Goal: Task Accomplishment & Management: Use online tool/utility

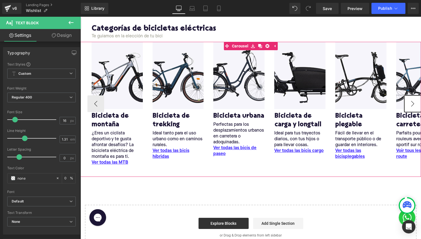
click at [412, 106] on button "›" at bounding box center [412, 103] width 17 height 17
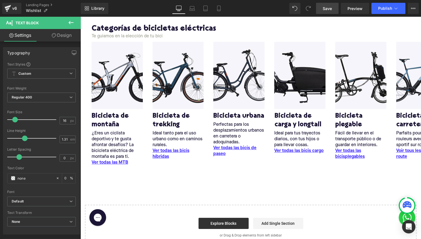
click at [334, 8] on link "Save" at bounding box center [327, 8] width 23 height 11
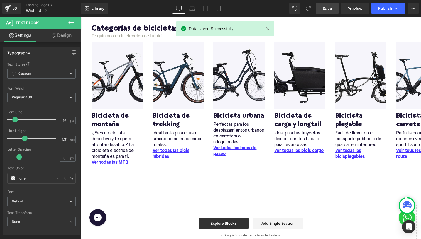
click at [321, 11] on link "Save" at bounding box center [327, 8] width 23 height 11
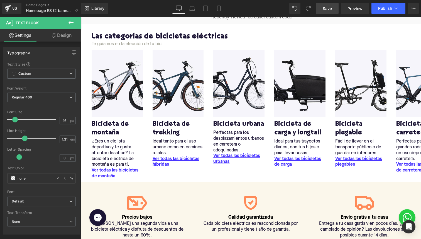
click at [335, 5] on link "Save" at bounding box center [327, 8] width 23 height 11
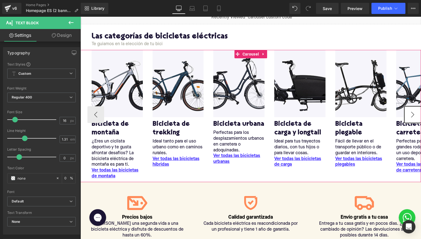
click at [412, 114] on button "›" at bounding box center [412, 114] width 17 height 17
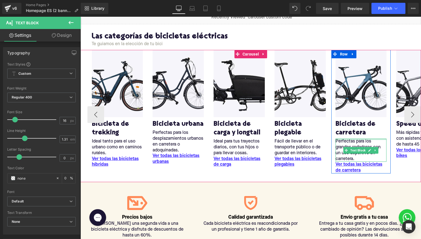
click at [339, 142] on p "Perfectas para los grandes rodadores con un uso deportivo en carretera." at bounding box center [361, 149] width 51 height 23
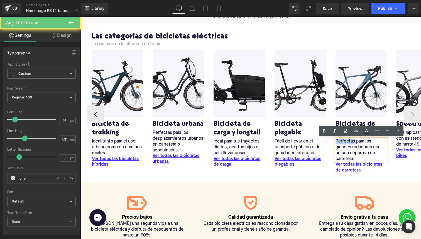
click at [339, 142] on p "Perfectas para los grandes rodadores con un uso deportivo en carretera." at bounding box center [361, 149] width 51 height 23
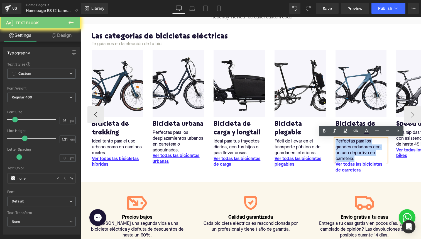
copy p "Perfectas para los grandes rodadores con un uso deportivo en carretera."
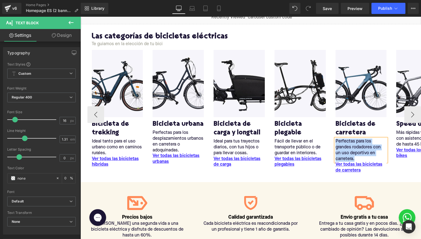
click at [345, 150] on p "Perfectas para los grandes rodadores con un uso deportivo en carretera." at bounding box center [361, 149] width 51 height 23
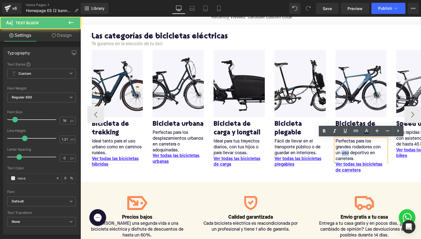
click at [345, 150] on p "Perfectas para los grandes rodadores con un uso deportivo en carretera." at bounding box center [361, 149] width 51 height 23
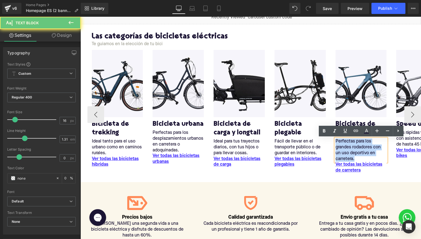
click at [345, 150] on p "Perfectas para los grandes rodadores con un uso deportivo en carretera." at bounding box center [361, 149] width 51 height 23
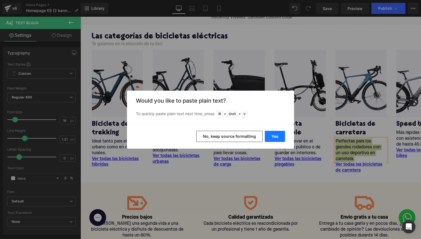
click at [267, 134] on button "Yes" at bounding box center [275, 136] width 20 height 11
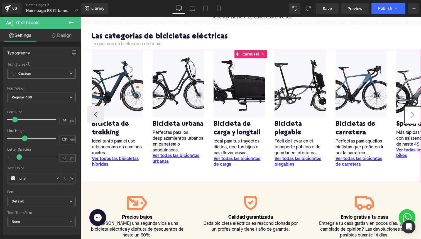
click at [412, 118] on button "›" at bounding box center [412, 114] width 17 height 17
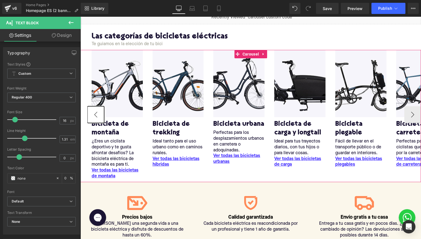
click at [89, 111] on button "‹" at bounding box center [95, 114] width 17 height 17
click at [411, 115] on button "›" at bounding box center [412, 114] width 17 height 17
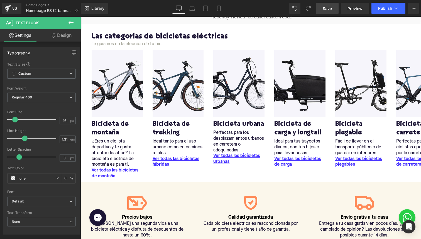
click at [320, 8] on link "Save" at bounding box center [327, 8] width 23 height 11
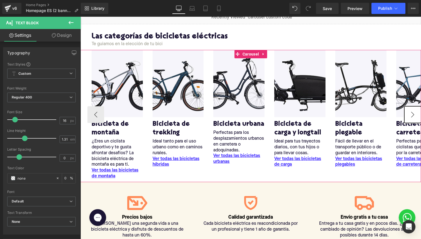
click at [410, 113] on button "›" at bounding box center [412, 114] width 17 height 17
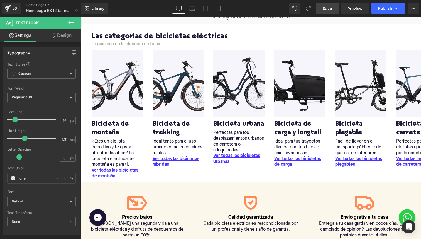
click at [326, 7] on span "Save" at bounding box center [327, 9] width 9 height 6
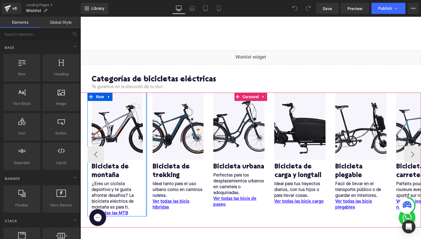
scroll to position [36, 0]
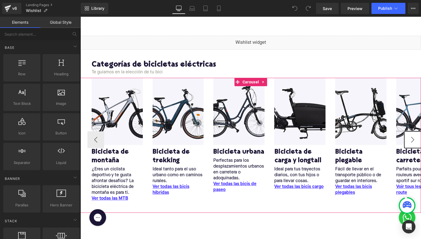
click at [408, 138] on button "›" at bounding box center [412, 139] width 17 height 17
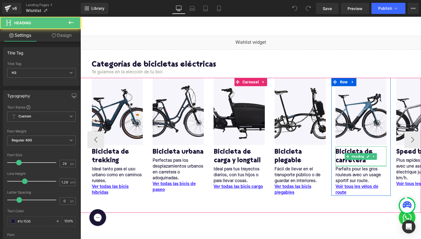
click at [347, 165] on div "Bicicleta de carretera Heading" at bounding box center [361, 156] width 51 height 20
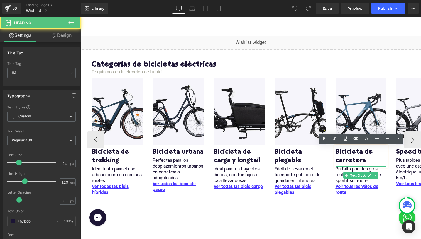
click at [339, 170] on p "Parfaits pour les gros rouleurs avec un usage sportif sur route." at bounding box center [361, 175] width 51 height 18
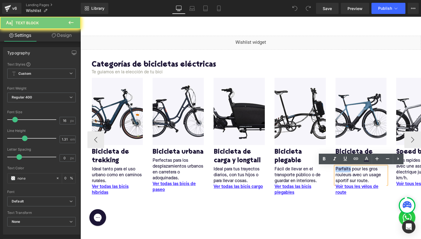
click at [339, 170] on p "Parfaits pour les gros rouleurs avec un usage sportif sur route." at bounding box center [361, 175] width 51 height 18
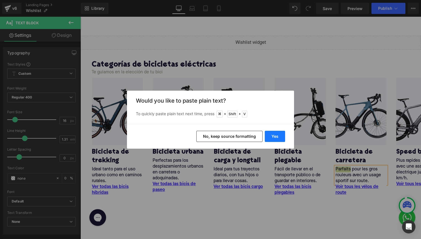
click at [271, 137] on button "Yes" at bounding box center [275, 136] width 20 height 11
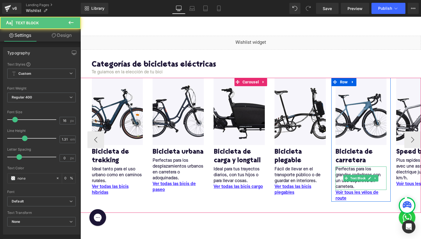
click at [341, 171] on p "Perfectas para los grandes rodadores con un uso deportivo en carretera." at bounding box center [361, 177] width 51 height 23
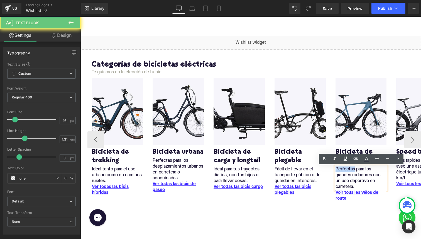
click at [341, 171] on p "Perfectas para los grandes rodadores con un uso deportivo en carretera." at bounding box center [361, 177] width 51 height 23
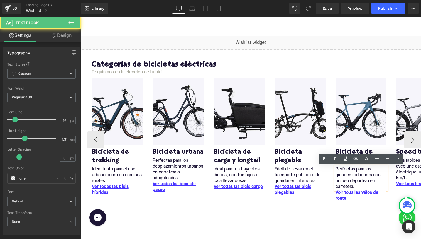
click at [353, 175] on p "Perfectas para los grandes rodadores con un uso deportivo en carretera." at bounding box center [361, 177] width 51 height 23
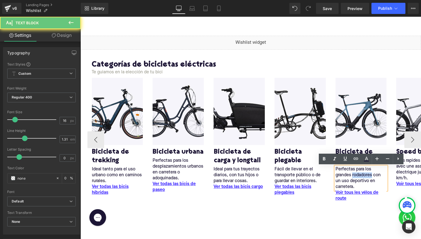
click at [353, 175] on p "Perfectas para los grandes rodadores con un uso deportivo en carretera." at bounding box center [361, 177] width 51 height 23
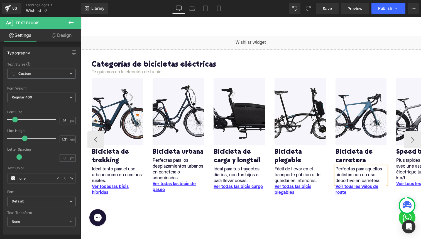
click at [339, 190] on u "Voir tous les vélos de route" at bounding box center [357, 189] width 43 height 10
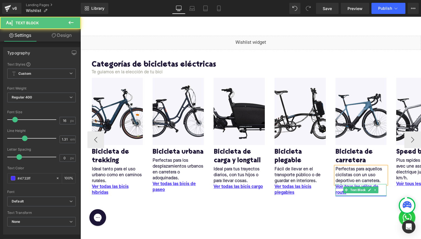
click at [339, 190] on u "Voir tous les vélos de route" at bounding box center [357, 189] width 43 height 10
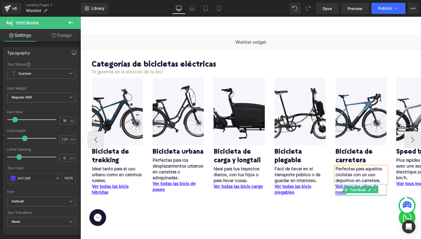
click at [345, 195] on div at bounding box center [361, 194] width 51 height 1
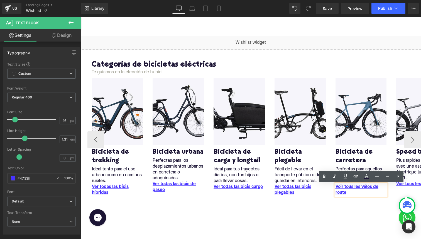
click at [346, 194] on u "Voir tous les vélos de route" at bounding box center [357, 189] width 43 height 10
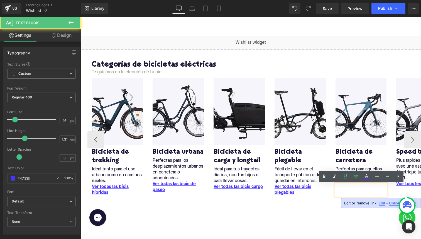
click at [346, 194] on u "Voir tous les vélos de route" at bounding box center [357, 189] width 43 height 10
click at [347, 193] on link "Voir tous les vélos de route" at bounding box center [361, 190] width 51 height 12
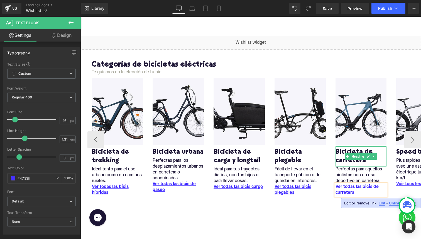
click at [343, 187] on p "Ver todas las bicis de carretera" at bounding box center [361, 190] width 51 height 12
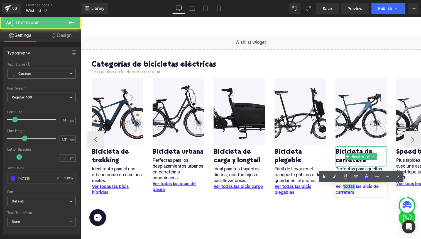
click at [343, 187] on p "Ver todas las bicis de carretera" at bounding box center [361, 190] width 51 height 12
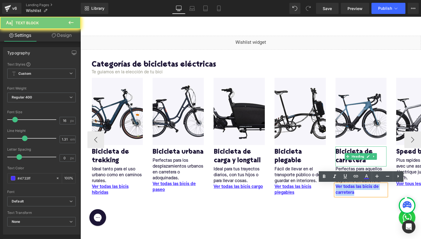
click at [343, 187] on p "Ver todas las bicis de carretera" at bounding box center [361, 190] width 51 height 12
click at [353, 179] on icon at bounding box center [356, 176] width 7 height 7
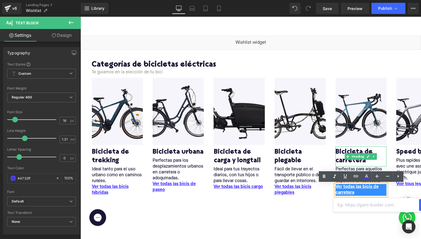
click at [342, 203] on input "text" at bounding box center [376, 205] width 86 height 14
paste input "https://upway.es/collections/bicicleta-de-carretera"
type input "https://upway.es/collections/bicicleta-de-carretera"
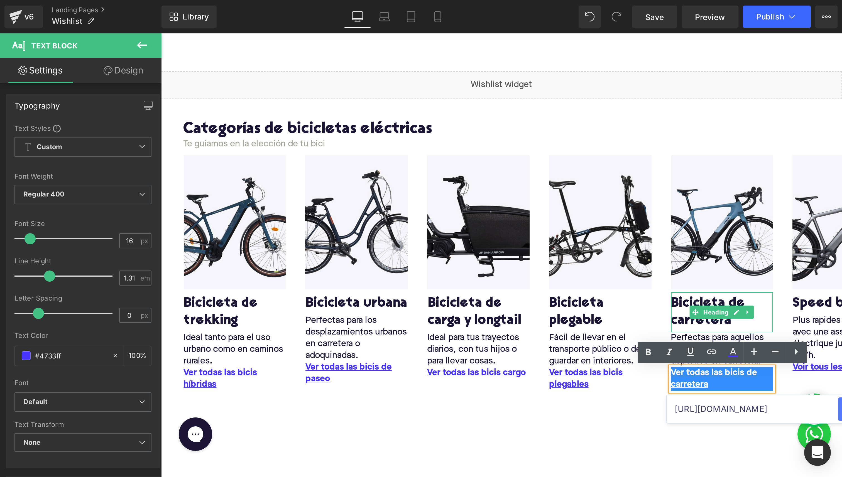
scroll to position [0, 0]
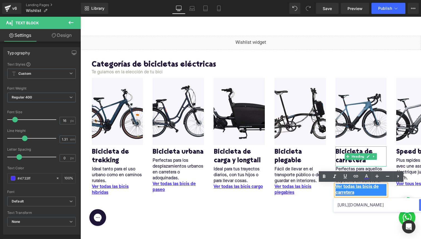
click at [420, 206] on button "button" at bounding box center [425, 205] width 12 height 12
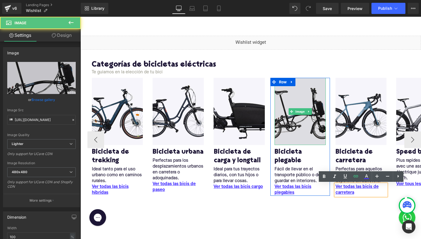
click at [318, 138] on img at bounding box center [300, 111] width 51 height 67
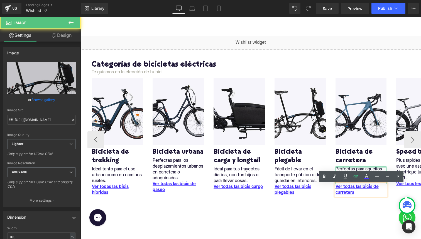
click at [340, 167] on div "Perfectas para aquellos ciclistas con un uso deportivo en carretera. Text Block" at bounding box center [361, 175] width 51 height 18
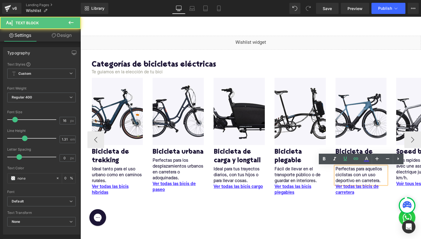
click at [353, 173] on p "Perfectas para aquellos ciclistas con un uso deportivo en carretera." at bounding box center [361, 175] width 51 height 18
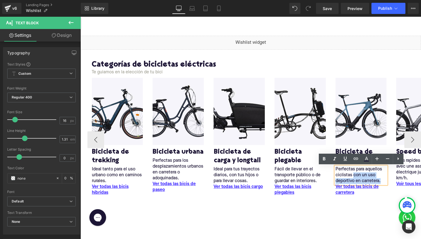
drag, startPoint x: 353, startPoint y: 173, endPoint x: 389, endPoint y: 182, distance: 37.5
click at [389, 182] on div "Image Bicicleta de carretera Heading Perfectas para aquellos ciclistas con un u…" at bounding box center [361, 137] width 60 height 118
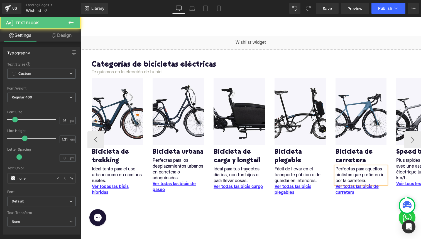
click at [353, 174] on p "Perfectas para aquellos ciclistas que prefieren ir por la carretera." at bounding box center [361, 175] width 51 height 18
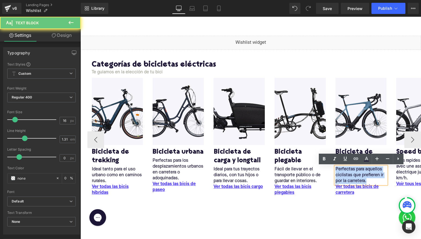
click at [353, 174] on p "Perfectas para aquellos ciclistas que prefieren ir por la carretera." at bounding box center [361, 175] width 51 height 18
copy p "Perfectas para aquellos ciclistas que prefieren ir por la carretera."
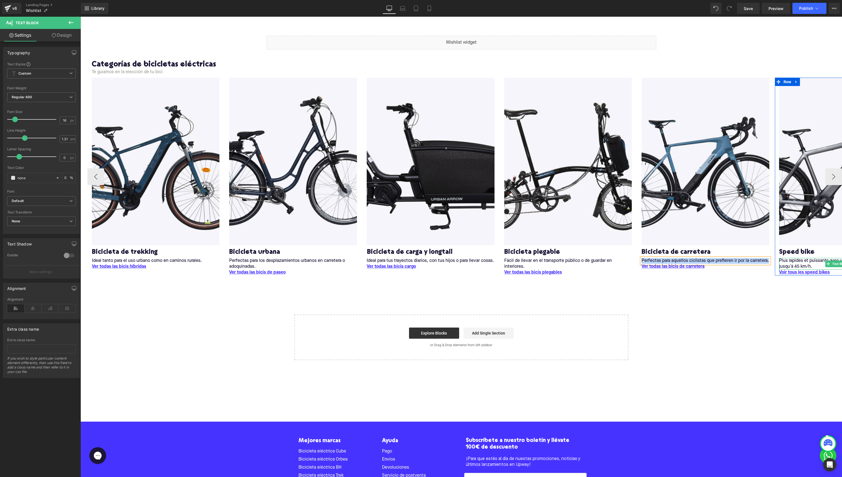
click at [421, 238] on p "Plus rapides et puissants avec une assistance électrique jusqu'à 45 km/h." at bounding box center [843, 264] width 128 height 12
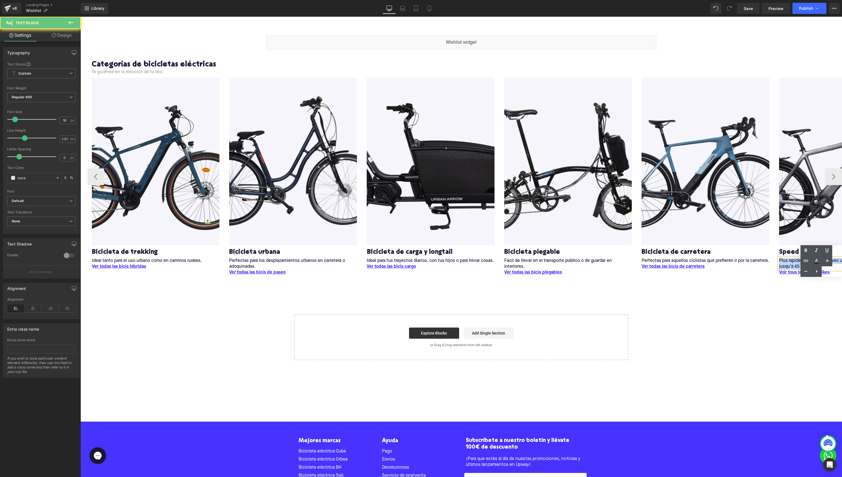
click at [421, 238] on p "Plus rapides et puissants avec une assistance électrique jusqu'à 45 km/h." at bounding box center [843, 264] width 128 height 12
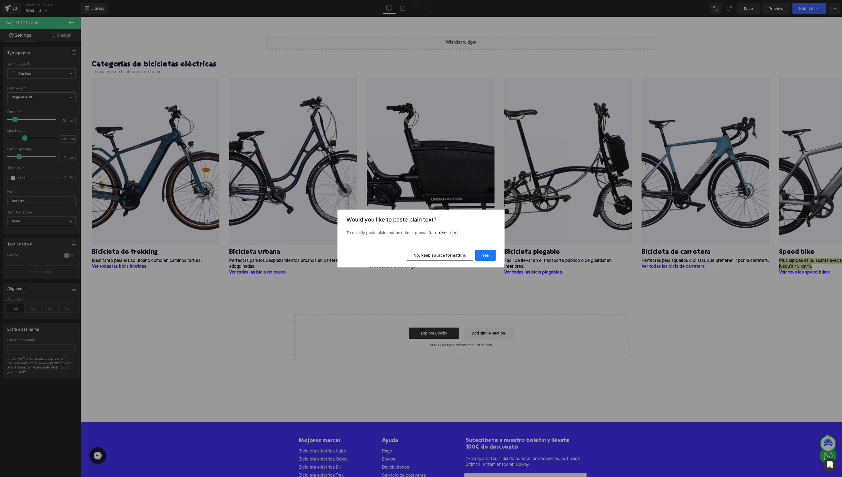
click at [421, 238] on button "Yes" at bounding box center [485, 255] width 20 height 11
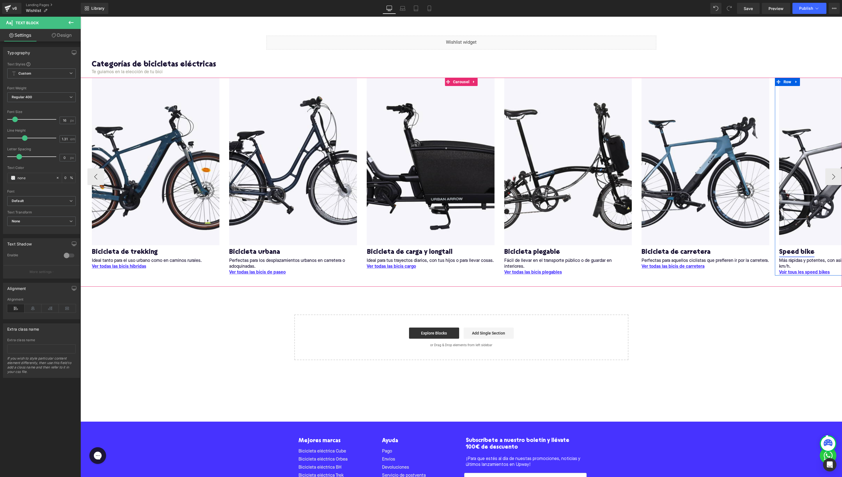
click at [421, 238] on link "Speed bike" at bounding box center [796, 252] width 35 height 9
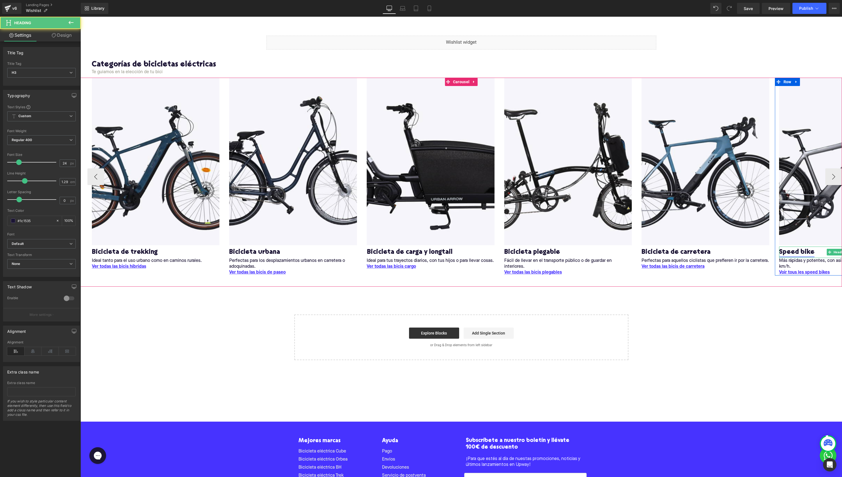
click at [421, 238] on link "Speed bike" at bounding box center [796, 252] width 35 height 9
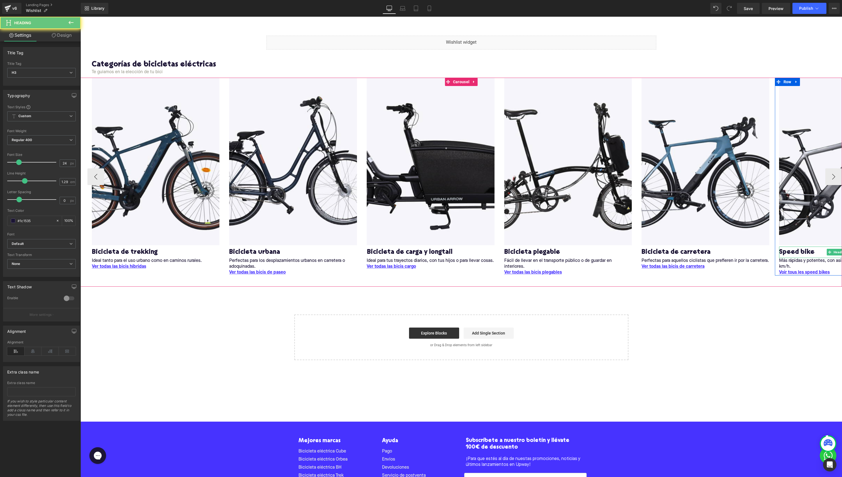
click at [421, 238] on h3 "Speed bike" at bounding box center [843, 252] width 128 height 9
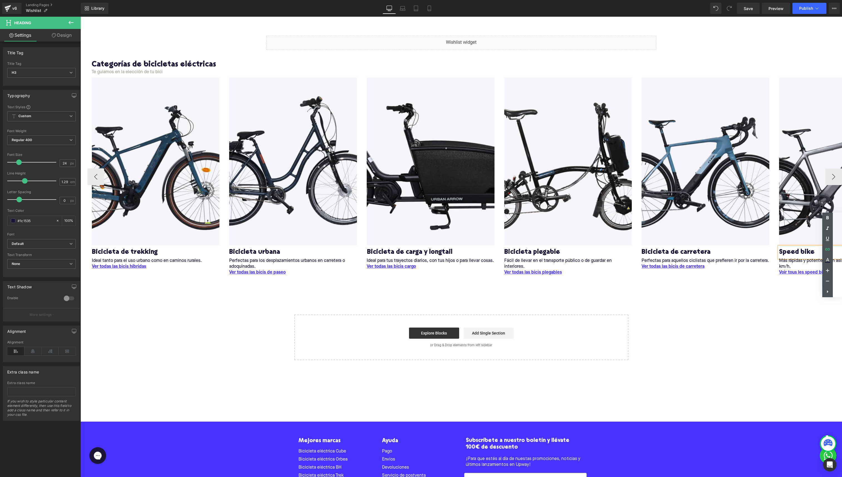
click at [421, 238] on h3 "Speed bike" at bounding box center [843, 252] width 128 height 9
click at [421, 238] on span "Voir tous les speed bikes" at bounding box center [804, 272] width 51 height 4
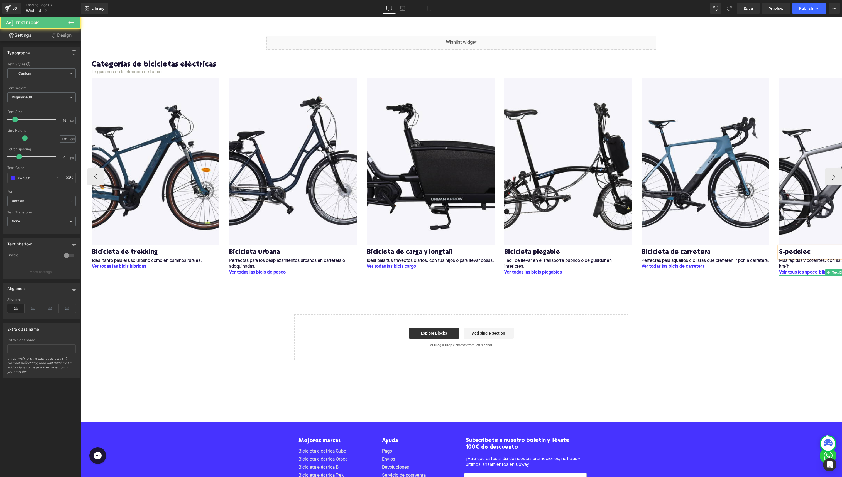
click at [421, 238] on span "Voir tous les speed bikes" at bounding box center [804, 272] width 51 height 4
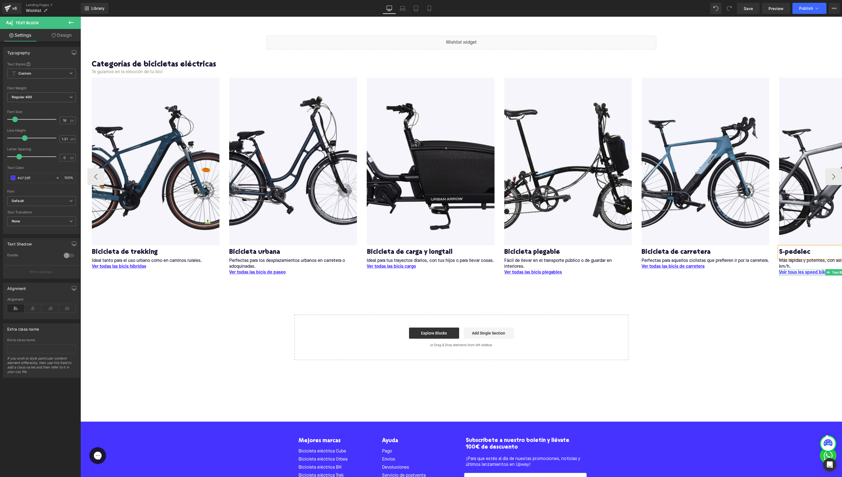
click at [421, 238] on span "Voir tous les speed bikes" at bounding box center [804, 272] width 51 height 4
click at [421, 238] on div "Liquid Row Categorías de bicicletas eléctricas Heading Te guiamos en la elecció…" at bounding box center [461, 193] width 762 height 333
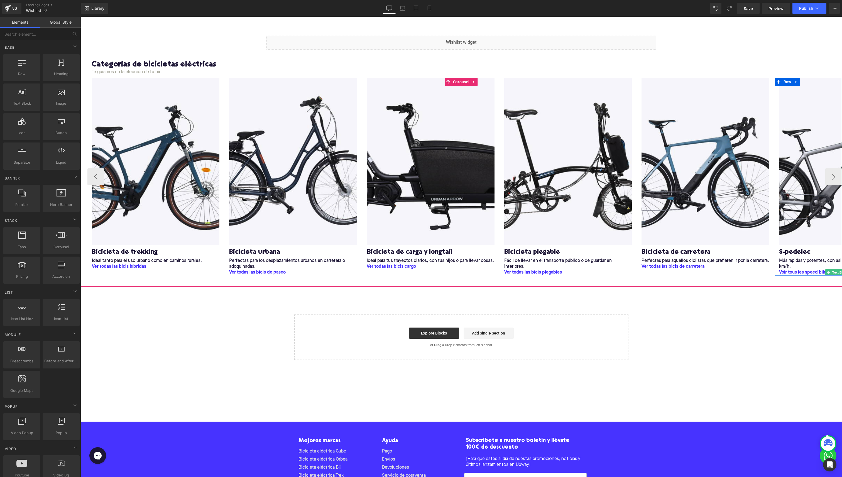
click at [421, 238] on span "Voir tous les speed bikes" at bounding box center [804, 272] width 51 height 4
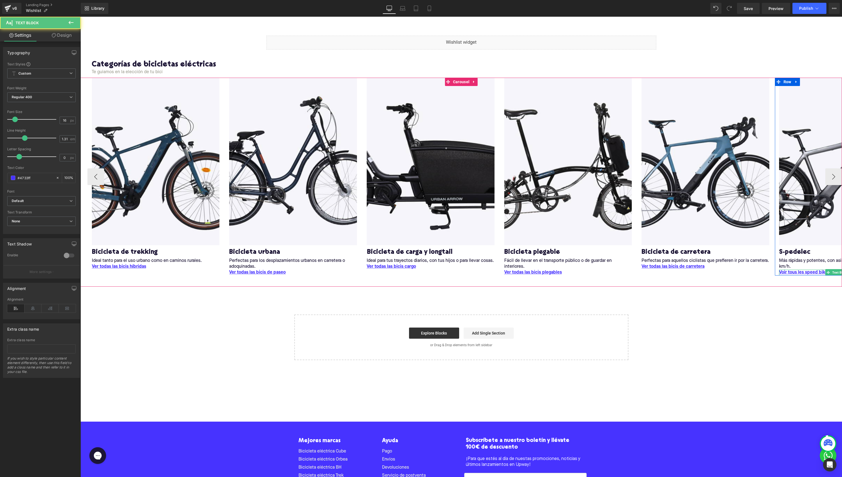
click at [421, 238] on span "Voir tous les speed bikes" at bounding box center [804, 272] width 51 height 4
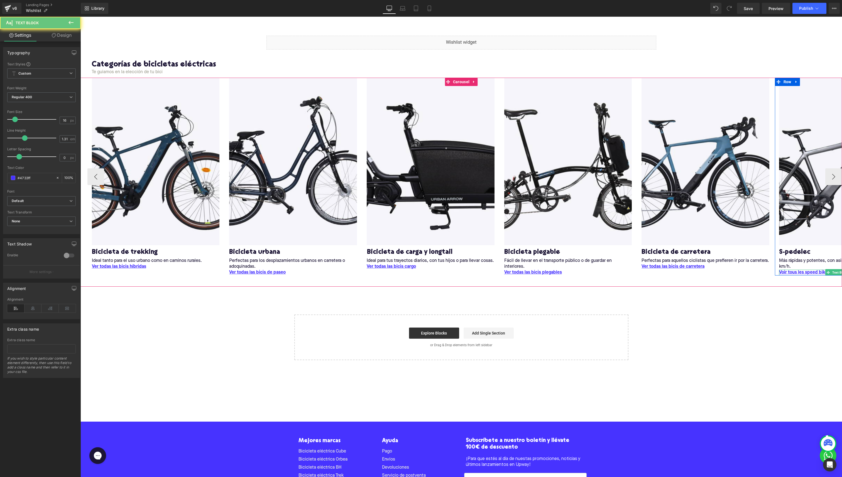
click at [421, 238] on span "Voir tous les speed bikes" at bounding box center [804, 272] width 51 height 4
click at [421, 238] on div at bounding box center [779, 273] width 1 height 6
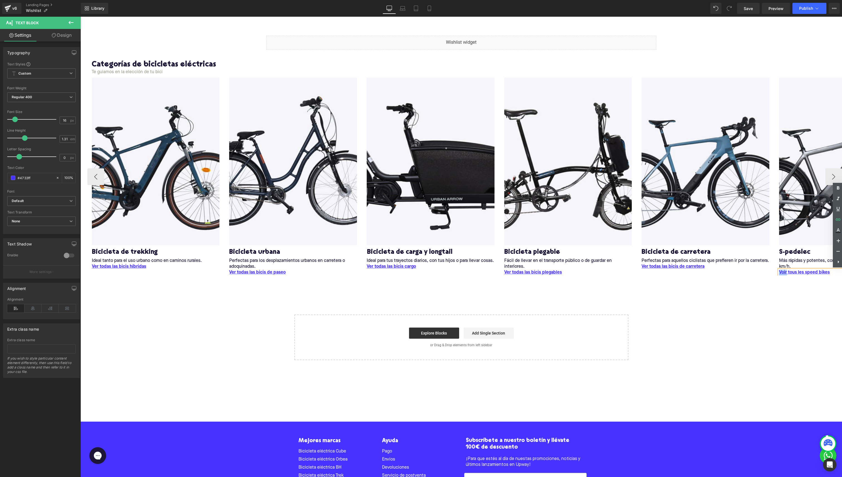
click at [421, 238] on span "Voir tous les speed bikes" at bounding box center [804, 272] width 51 height 4
click at [421, 238] on b "Ver todas las speed bikes" at bounding box center [805, 272] width 52 height 4
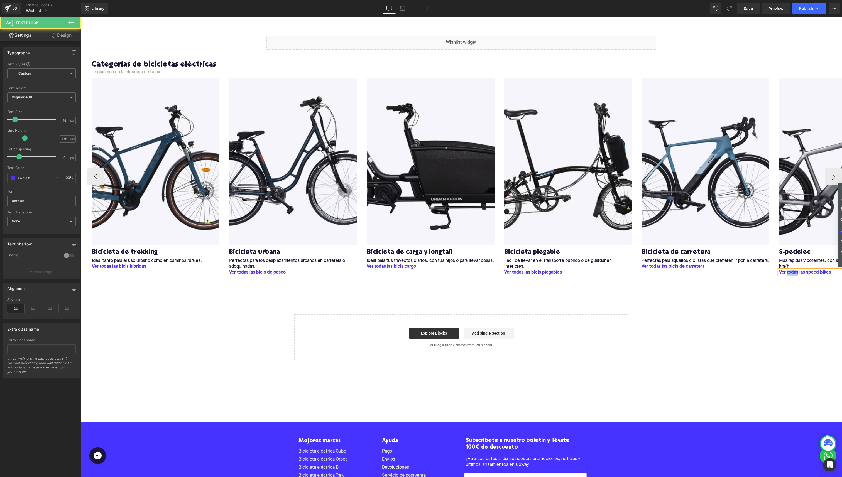
click at [421, 238] on b "Ver todas las speed bikes" at bounding box center [805, 272] width 52 height 4
click at [421, 238] on div "Liquid Row Categorías de bicicletas eléctricas Heading Te guiamos en la elecció…" at bounding box center [461, 193] width 762 height 333
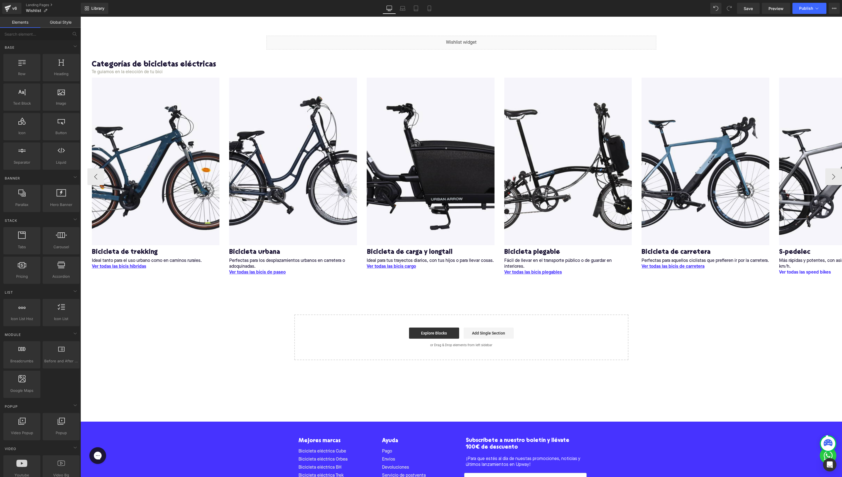
click at [421, 238] on div "Ver todas las speed bikes Text Block" at bounding box center [843, 273] width 128 height 6
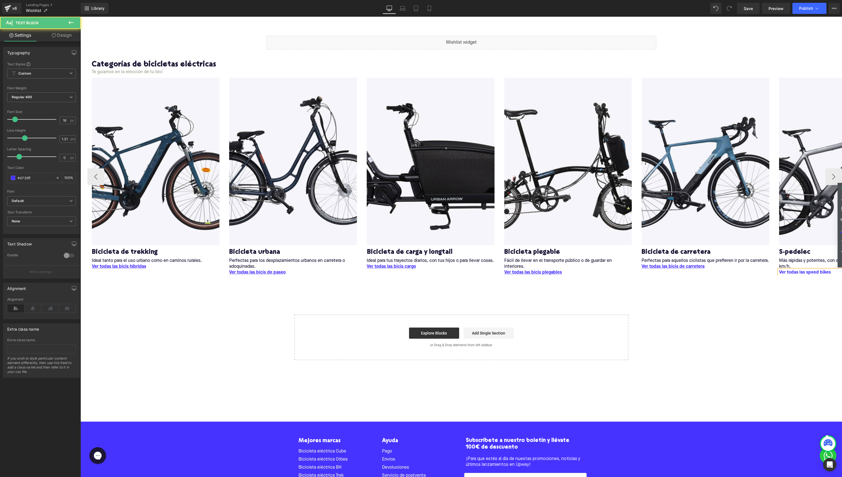
click at [421, 238] on div "Ver todas las speed bikes Text Block" at bounding box center [843, 273] width 128 height 6
click at [421, 238] on b "Ver todas las speed bikes" at bounding box center [805, 272] width 52 height 4
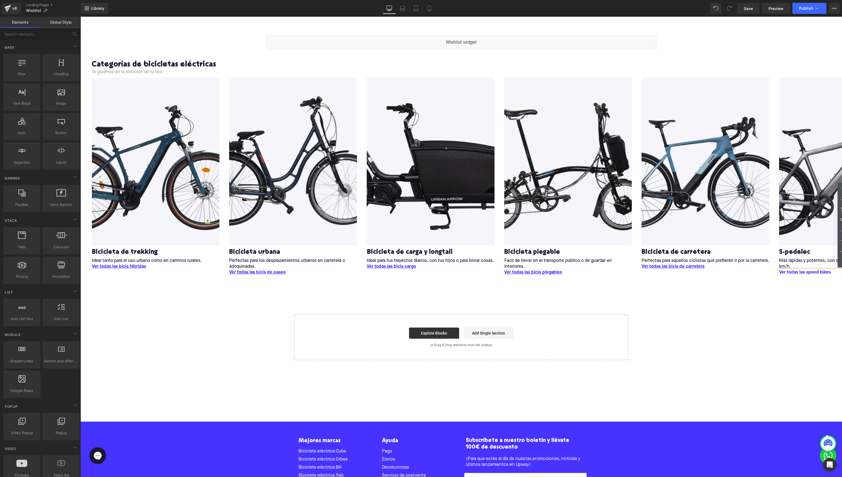
click at [421, 238] on div "Liquid Row Categorías de bicicletas eléctricas Heading Te guiamos en la elecció…" at bounding box center [461, 193] width 762 height 333
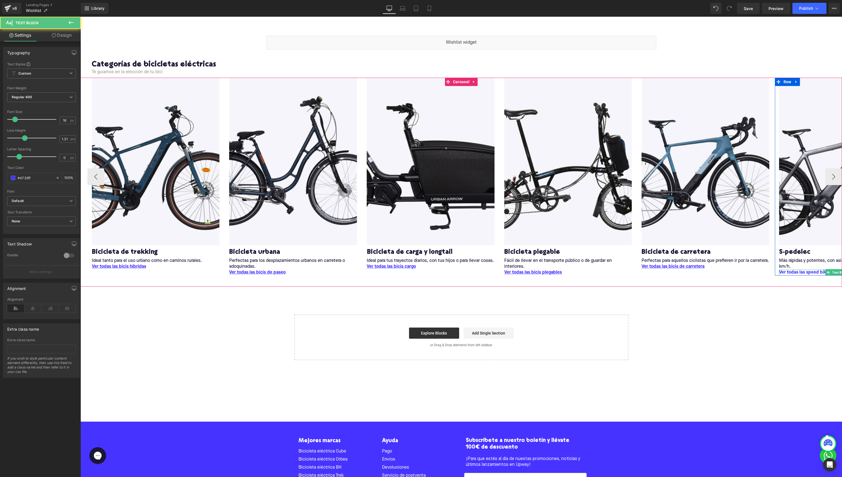
click at [421, 238] on b "Ver todas las speed bikes" at bounding box center [805, 272] width 52 height 4
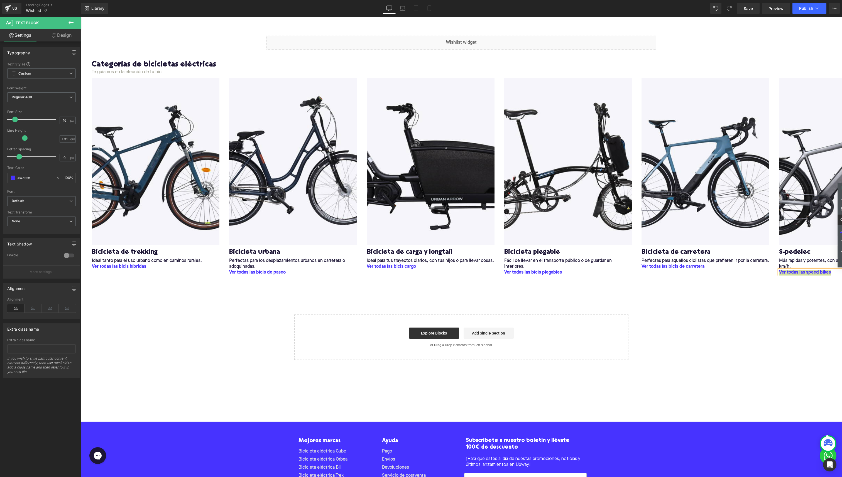
click at [421, 220] on icon at bounding box center [843, 219] width 7 height 7
click at [421, 238] on input "text" at bounding box center [820, 285] width 86 height 14
paste input "https://upway.es/collections/speed-bikes"
type input "https://upway.es/collections/speed-bikes"
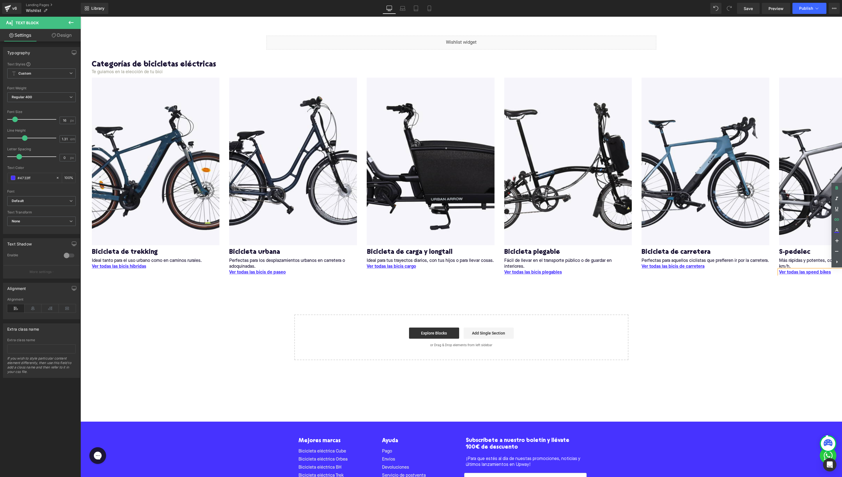
scroll to position [0, 6]
click at [421, 238] on div "Liquid Row Categorías de bicicletas eléctricas Heading Te guiamos en la elecció…" at bounding box center [461, 193] width 762 height 333
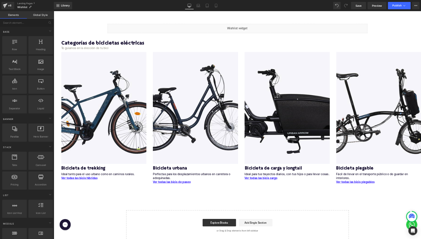
scroll to position [36, 0]
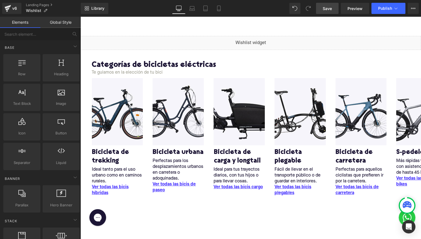
click at [326, 6] on span "Save" at bounding box center [327, 9] width 9 height 6
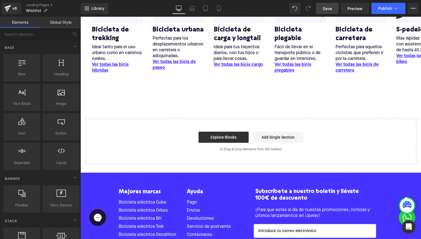
scroll to position [167, 0]
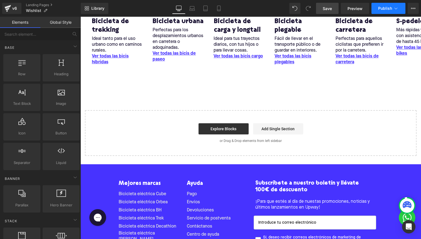
click at [384, 13] on button "Publish" at bounding box center [388, 8] width 34 height 11
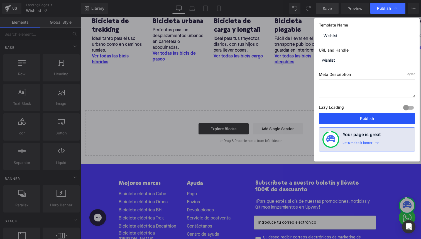
click at [344, 120] on button "Publish" at bounding box center [367, 118] width 96 height 11
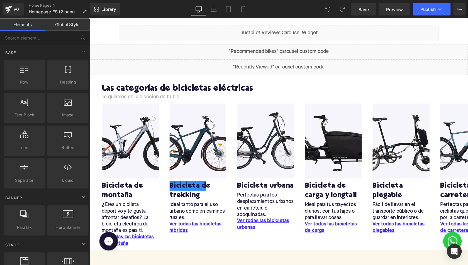
scroll to position [381, 0]
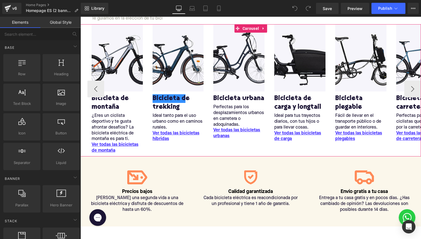
click at [311, 153] on div "Image Bicicleta de montaña Heading ¿Eres un ciclista deportivo y te gusta afron…" at bounding box center [300, 88] width 427 height 129
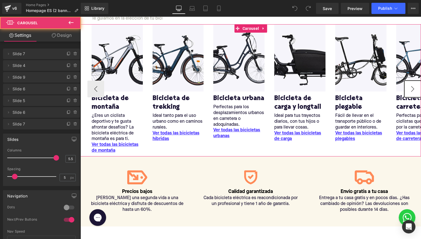
click at [412, 91] on button "›" at bounding box center [412, 88] width 17 height 17
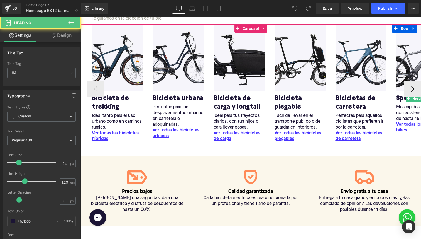
click at [399, 100] on link "Speed bike" at bounding box center [413, 98] width 35 height 9
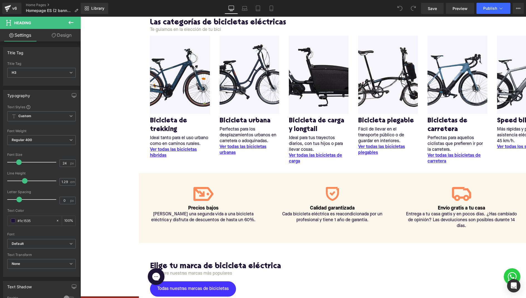
scroll to position [381, 0]
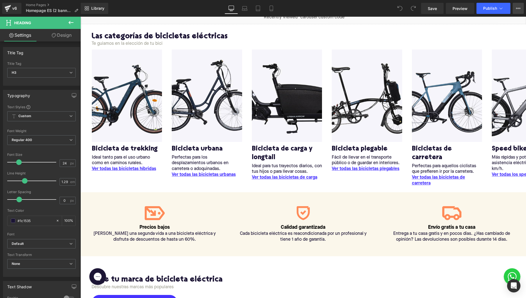
click at [421, 8] on icon at bounding box center [518, 8] width 1 height 1
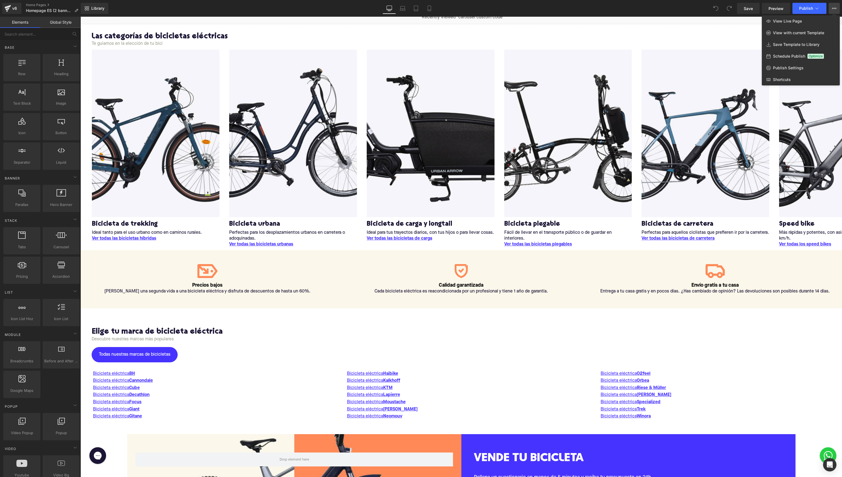
click at [421, 235] on div at bounding box center [461, 247] width 762 height 461
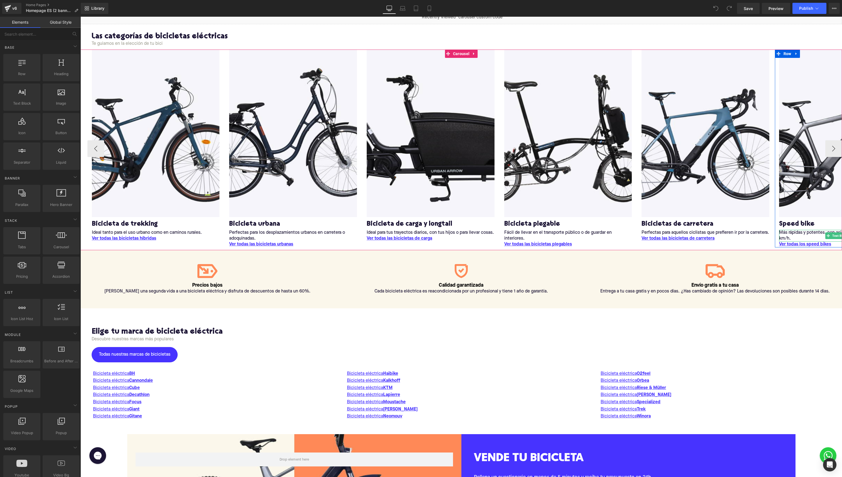
click at [421, 236] on p "Más rápidas y potentes, con asistencia eléctrica de hasta 45 km/h." at bounding box center [843, 236] width 128 height 12
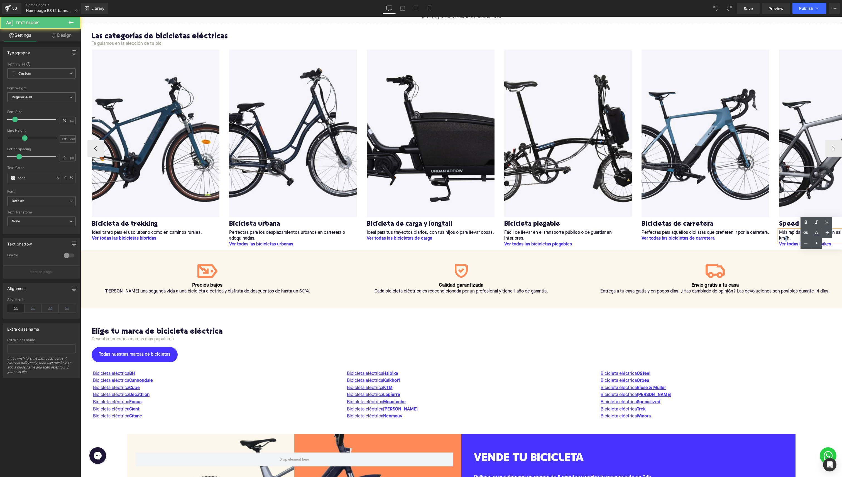
click at [421, 236] on p "Más rápidas y potentes, con asistencia eléctrica de hasta 45 km/h." at bounding box center [843, 236] width 128 height 12
copy p "Más rápidas y potentes, con asistencia eléctrica de hasta 45 km/h."
click at [421, 238] on span "Ver todas los speed bikes" at bounding box center [805, 244] width 52 height 4
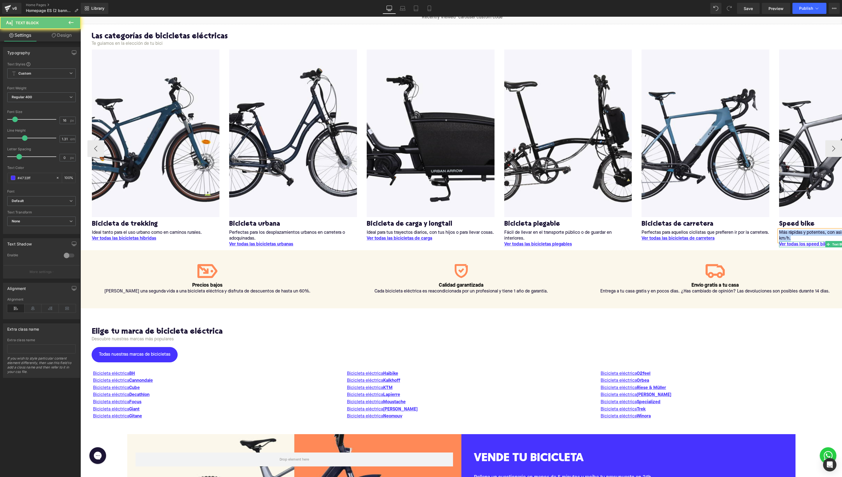
click at [421, 238] on span "Ver todas los speed bikes" at bounding box center [805, 244] width 52 height 4
click at [80, 17] on div at bounding box center [80, 17] width 0 height 0
click at [421, 238] on span "Ver todas los speed bikes" at bounding box center [805, 244] width 52 height 4
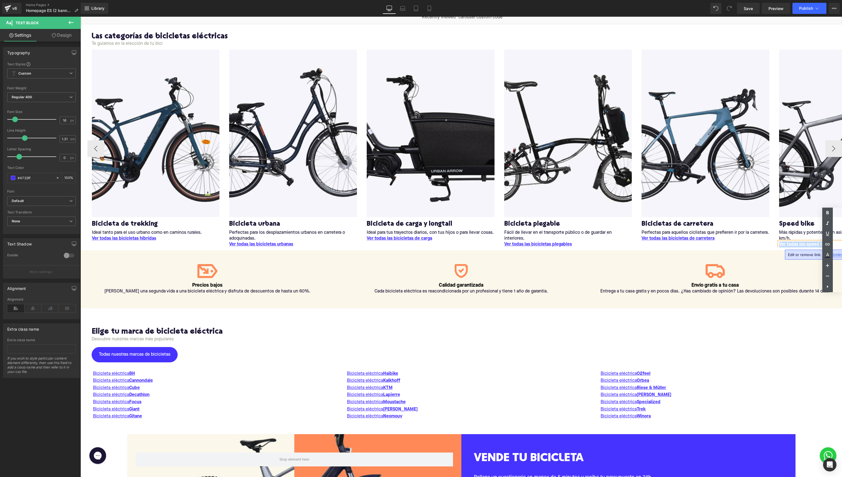
click at [421, 238] on span "Ver todas los speed bikes" at bounding box center [805, 244] width 52 height 4
click at [421, 238] on icon at bounding box center [827, 244] width 7 height 7
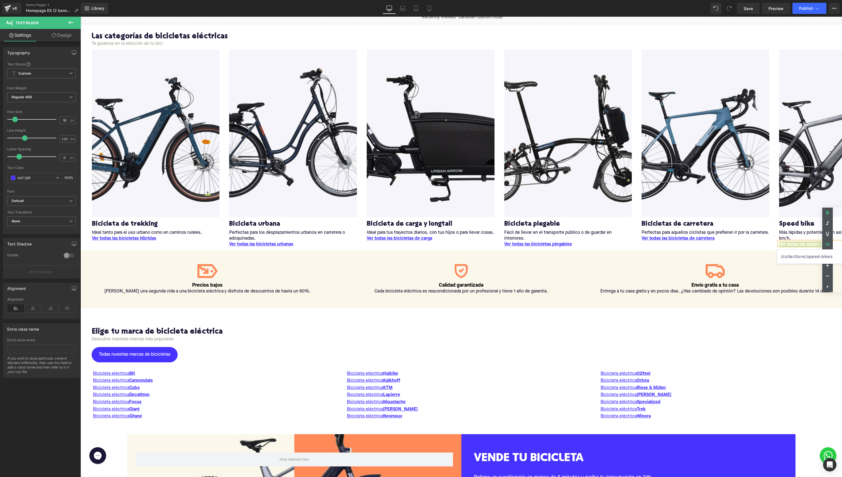
click at [421, 238] on input "/collections/speed-bikes" at bounding box center [820, 257] width 86 height 14
paste input "https://upway.es"
type input "https://upway.es/collections/speed-bikes"
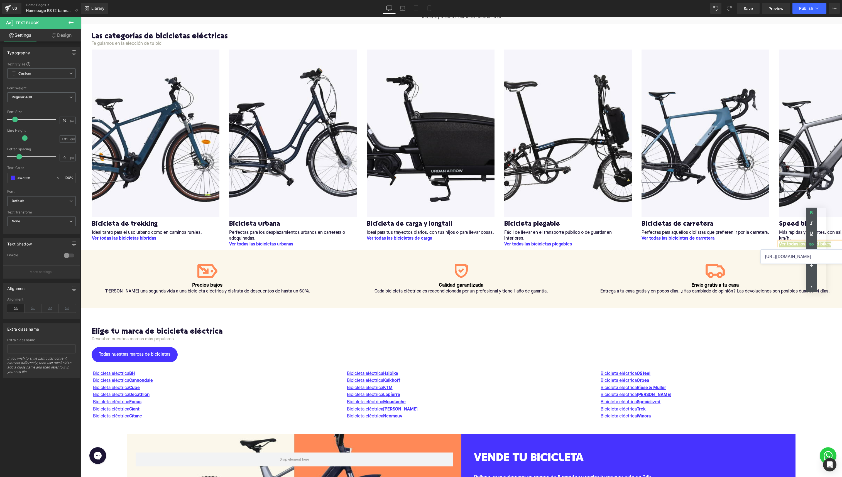
scroll to position [0, 8]
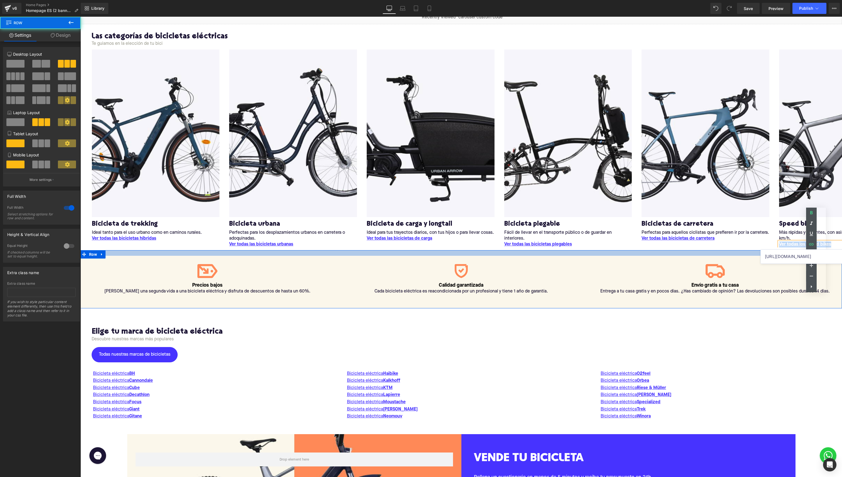
click at [421, 238] on div "Image Precios bajos Text Block Dale una segunda vida a una bicicleta eléctrica …" at bounding box center [461, 279] width 762 height 58
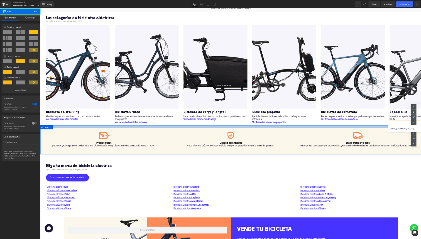
scroll to position [0, 0]
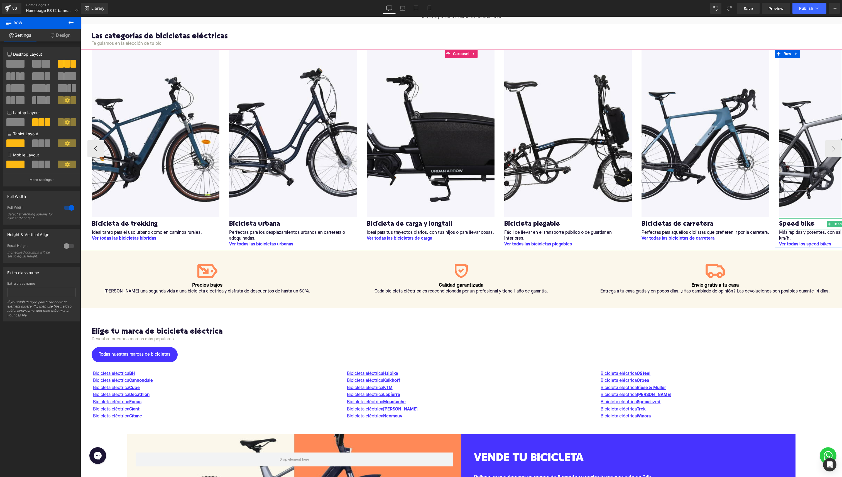
click at [421, 219] on div at bounding box center [843, 219] width 128 height 1
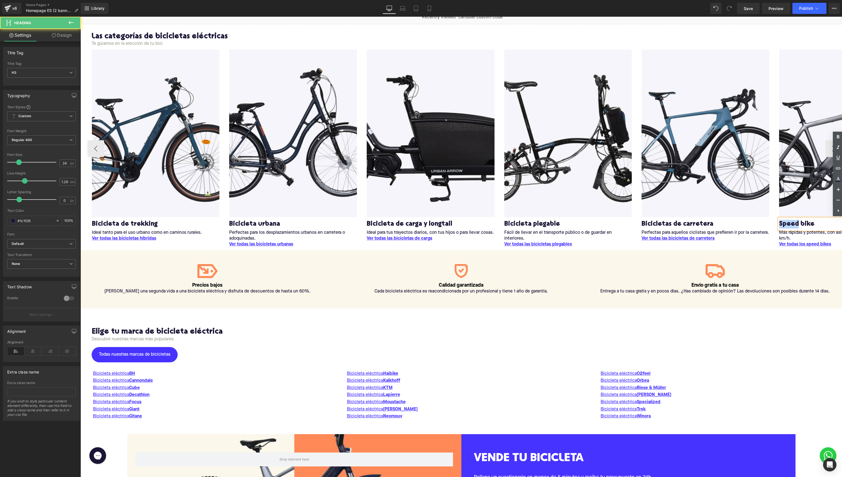
click at [421, 220] on link "Speed bike" at bounding box center [796, 224] width 35 height 9
click at [421, 221] on link "Speed bike" at bounding box center [796, 224] width 35 height 9
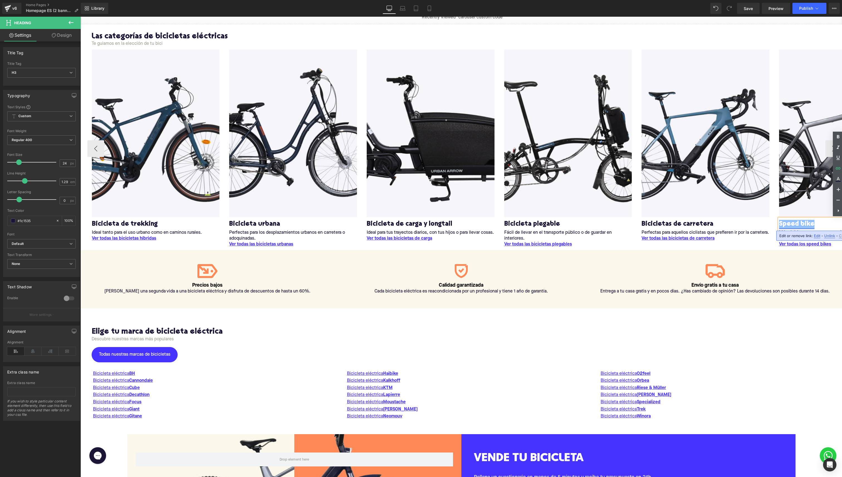
click at [421, 221] on link "Speed bike" at bounding box center [796, 224] width 35 height 9
click at [421, 226] on h3 "Speed bike" at bounding box center [843, 224] width 128 height 9
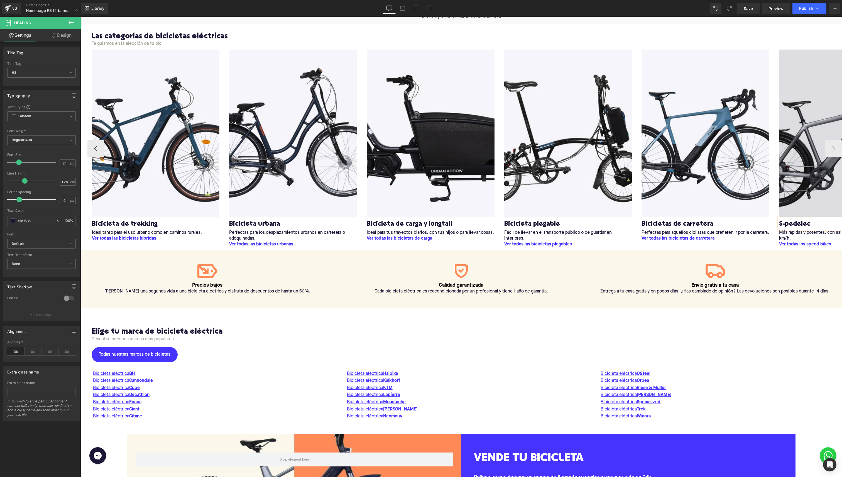
click at [421, 165] on img at bounding box center [843, 133] width 128 height 167
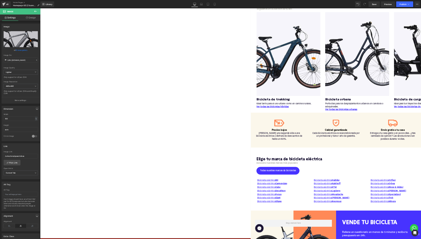
scroll to position [355, 0]
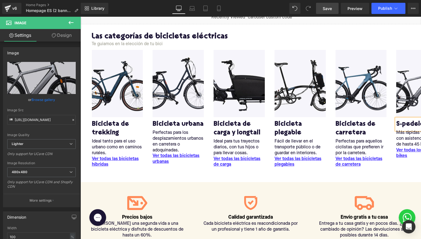
click at [332, 9] on span "Save" at bounding box center [327, 9] width 9 height 6
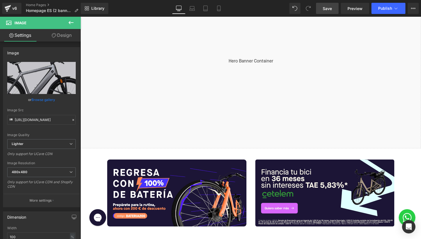
scroll to position [61, 0]
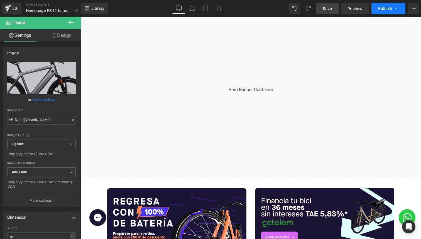
click at [385, 8] on span "Publish" at bounding box center [385, 8] width 14 height 4
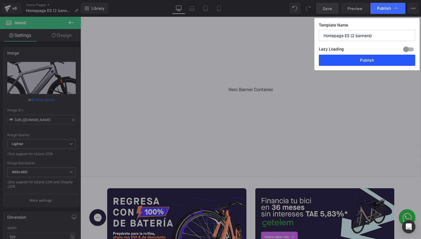
click at [362, 58] on button "Publish" at bounding box center [367, 60] width 96 height 11
